Goal: Find specific page/section: Find specific page/section

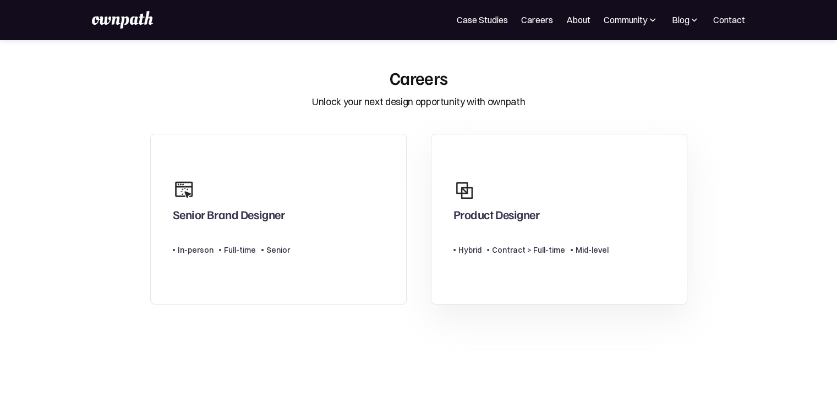
click at [526, 201] on div "Product Designer" at bounding box center [530, 200] width 155 height 53
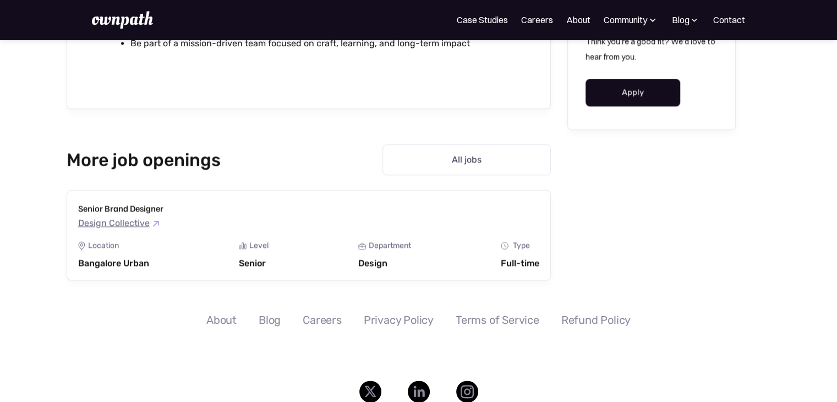
scroll to position [1297, 0]
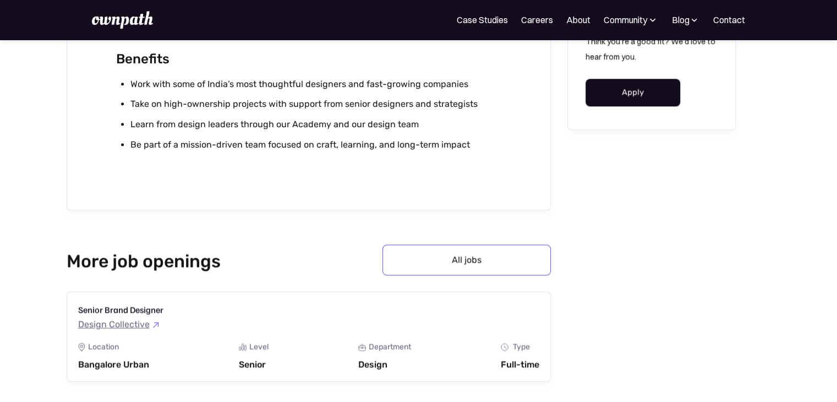
click at [479, 264] on link "All jobs" at bounding box center [466, 259] width 168 height 31
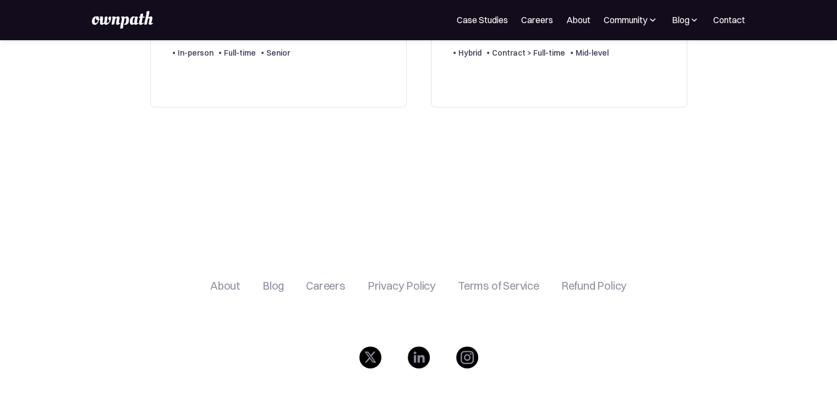
scroll to position [293, 0]
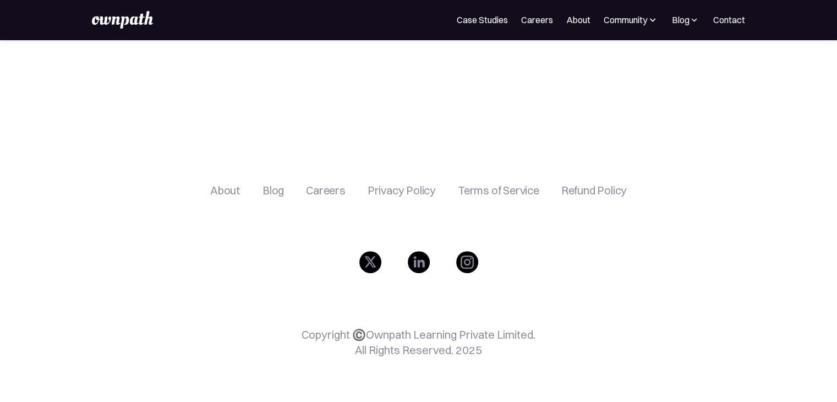
click at [425, 267] on img at bounding box center [419, 262] width 22 height 22
